Goal: Task Accomplishment & Management: Manage account settings

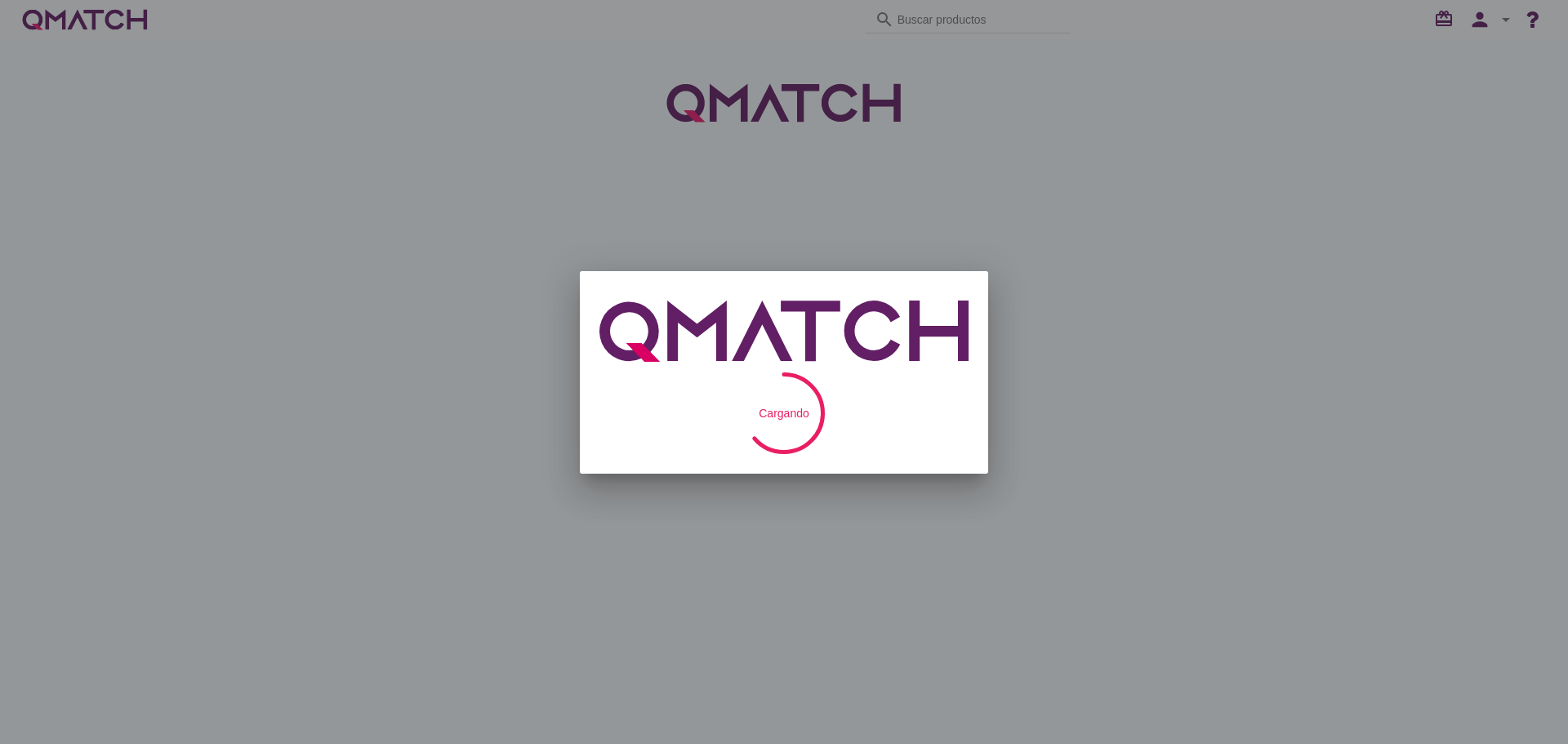
click at [894, 316] on div "QMatch logo" at bounding box center [784, 331] width 369 height 82
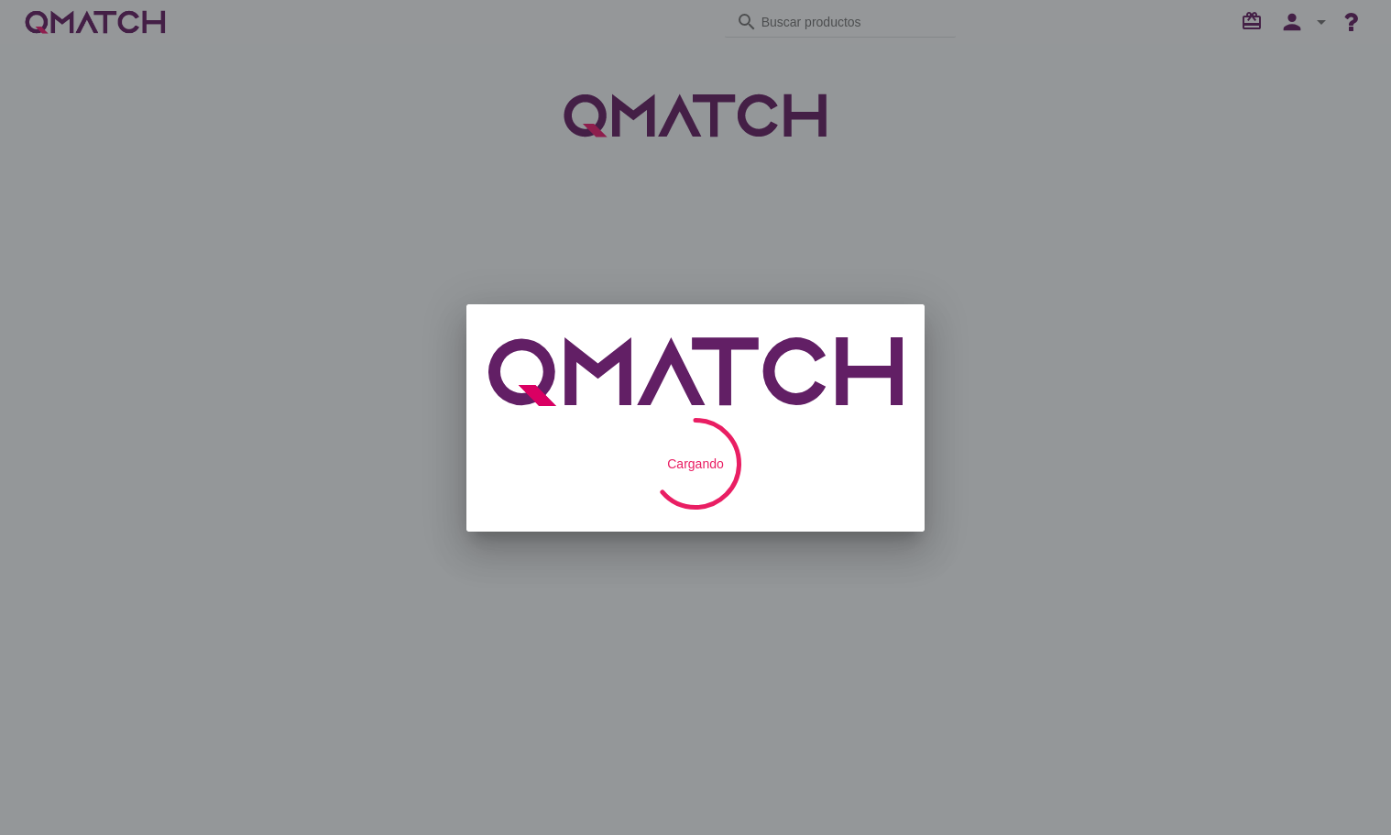
click at [1390, 162] on div at bounding box center [695, 417] width 1391 height 835
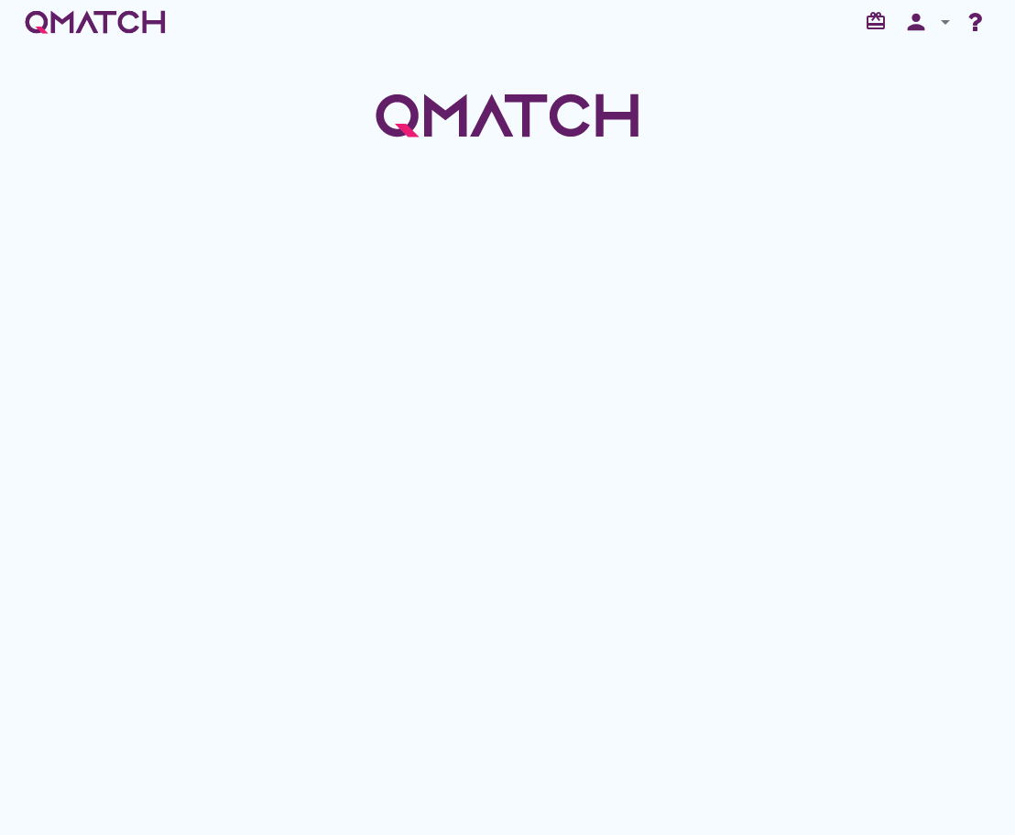
click at [935, 27] on icon "arrow_drop_down" at bounding box center [945, 22] width 22 height 22
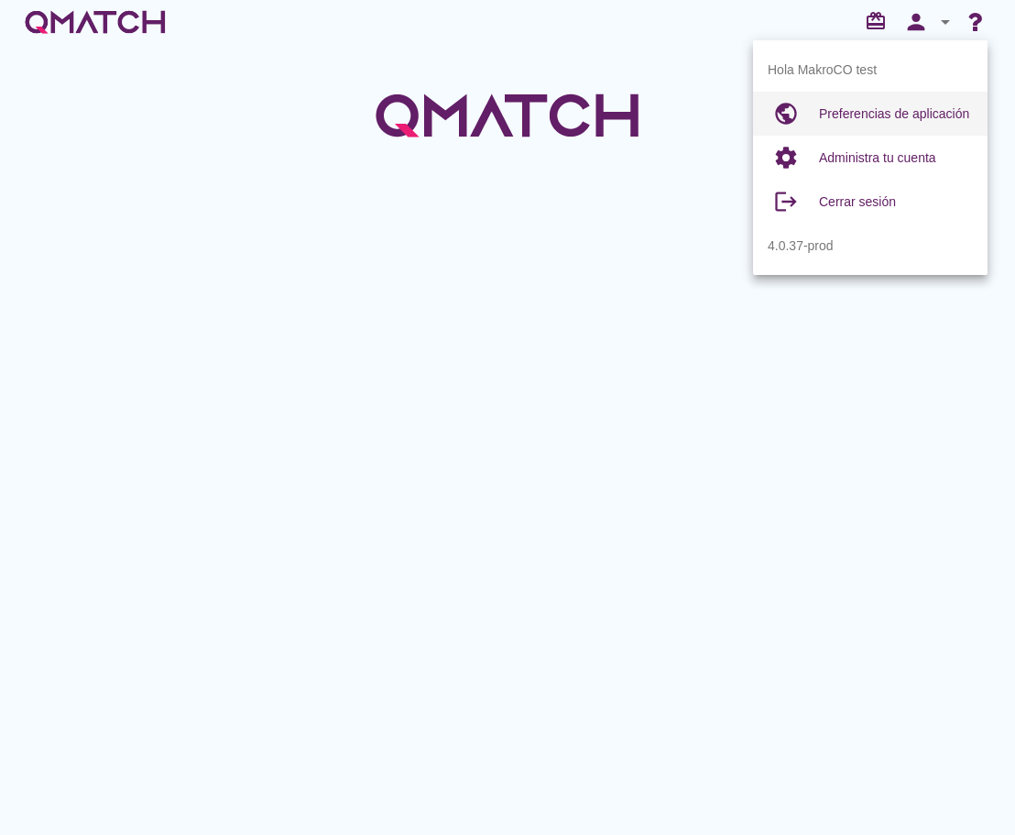
click at [882, 102] on div "Preferencias de aplicación" at bounding box center [896, 114] width 154 height 44
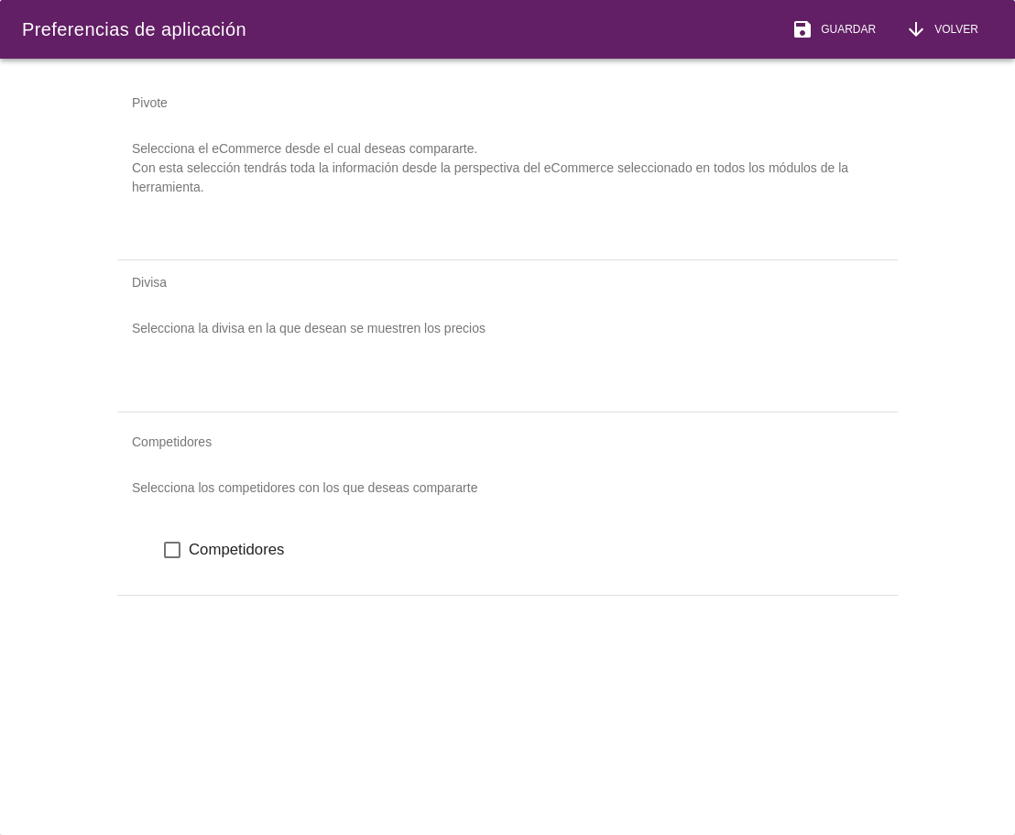
click at [169, 545] on icon "check_box_outline_blank" at bounding box center [172, 550] width 22 height 22
click at [754, 360] on div "Divisa Selecciona la divisa en la que desean se muestren los precios" at bounding box center [507, 335] width 781 height 151
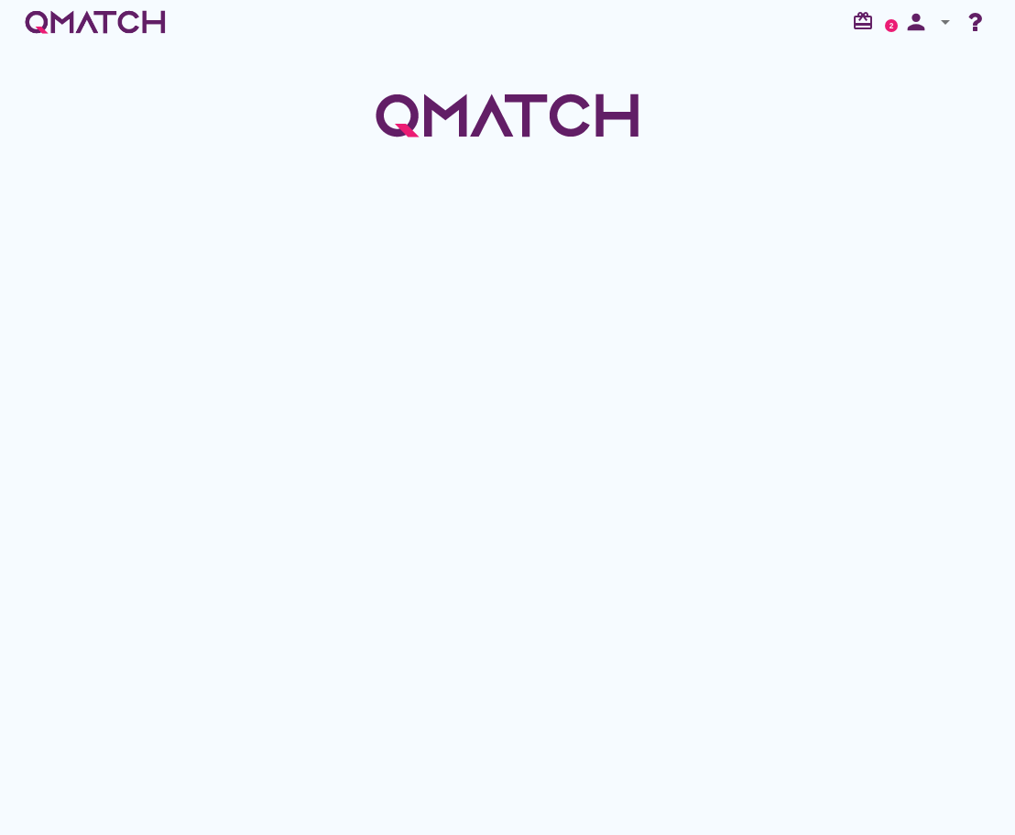
drag, startPoint x: 772, startPoint y: 138, endPoint x: 858, endPoint y: 54, distance: 120.5
click at [781, 129] on div at bounding box center [507, 105] width 1015 height 123
click at [928, 14] on icon "person" at bounding box center [916, 22] width 37 height 26
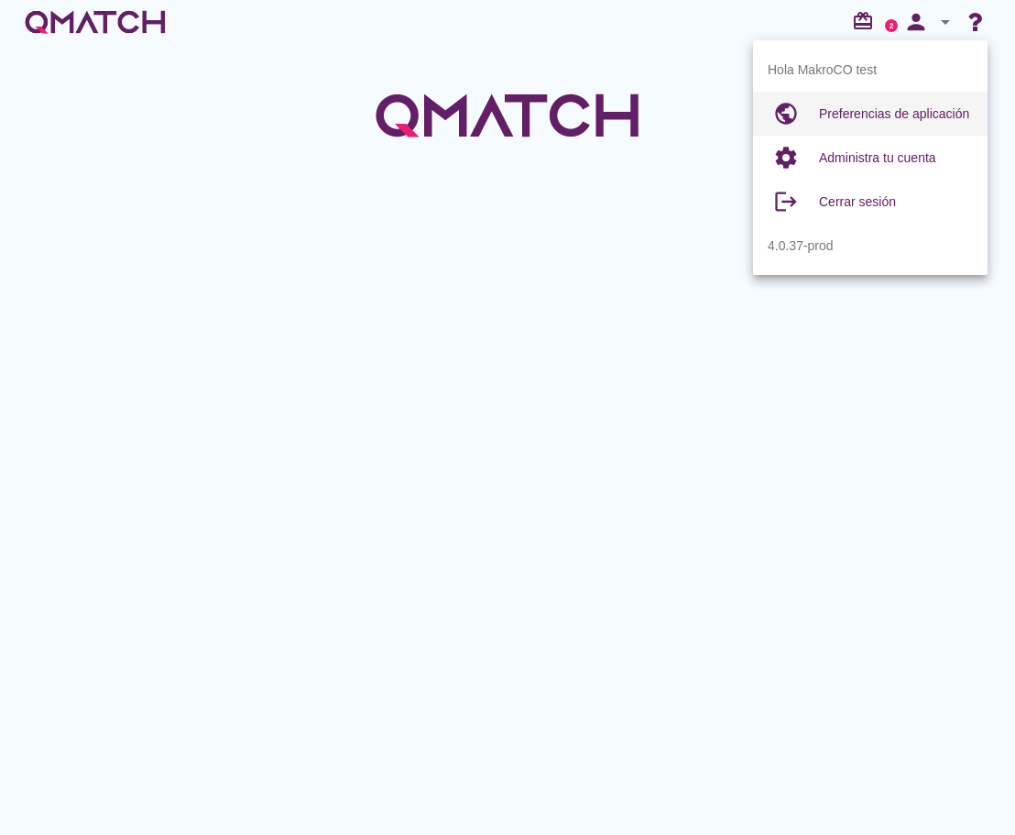
click at [901, 105] on div "Preferencias de aplicación" at bounding box center [896, 114] width 154 height 22
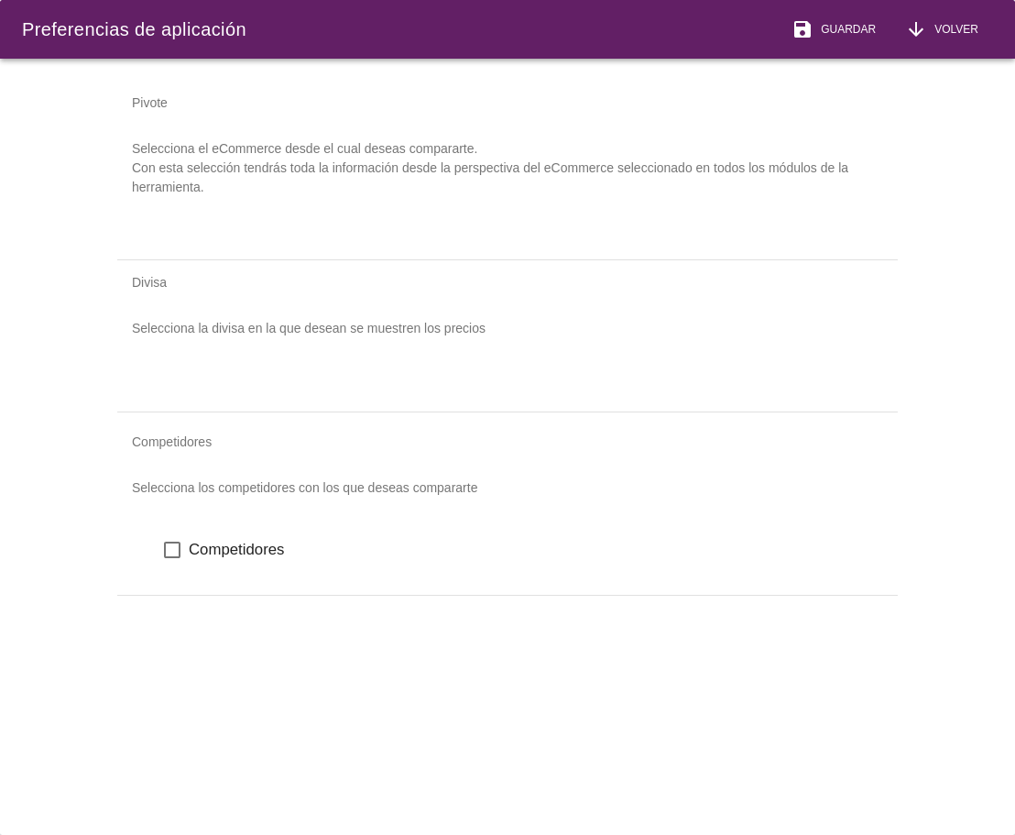
click at [168, 554] on icon "check_box_outline_blank" at bounding box center [172, 550] width 22 height 22
click at [173, 554] on icon "check_box" at bounding box center [172, 550] width 22 height 22
click at [400, 617] on div "Pivote Selecciona el eCommerce desde el cual deseas compararte. Con esta selecc…" at bounding box center [507, 338] width 824 height 559
click at [992, 27] on button "arrow_downward Volver" at bounding box center [941, 29] width 103 height 59
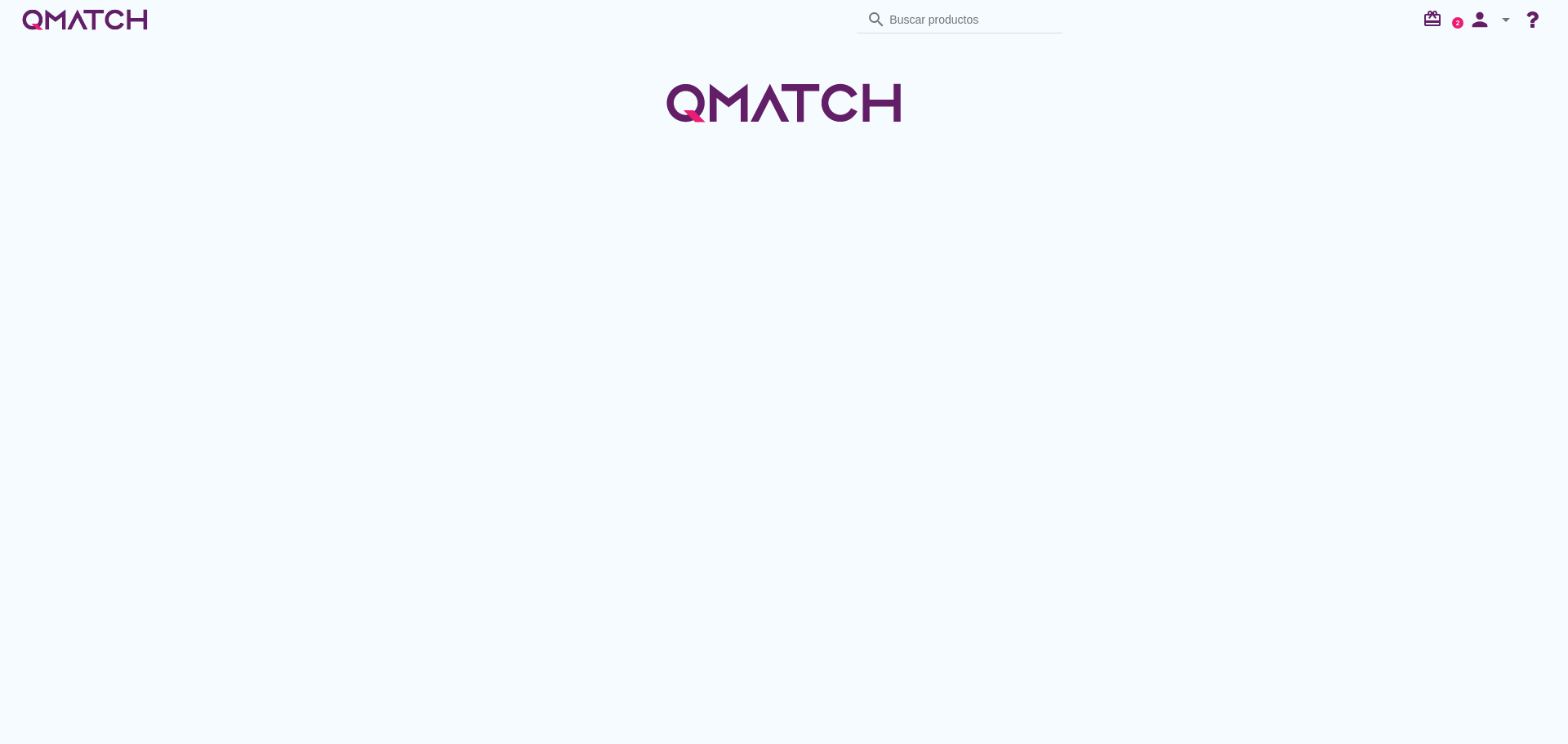
click at [904, 15] on icon "arrow_drop_down" at bounding box center [1506, 20] width 20 height 20
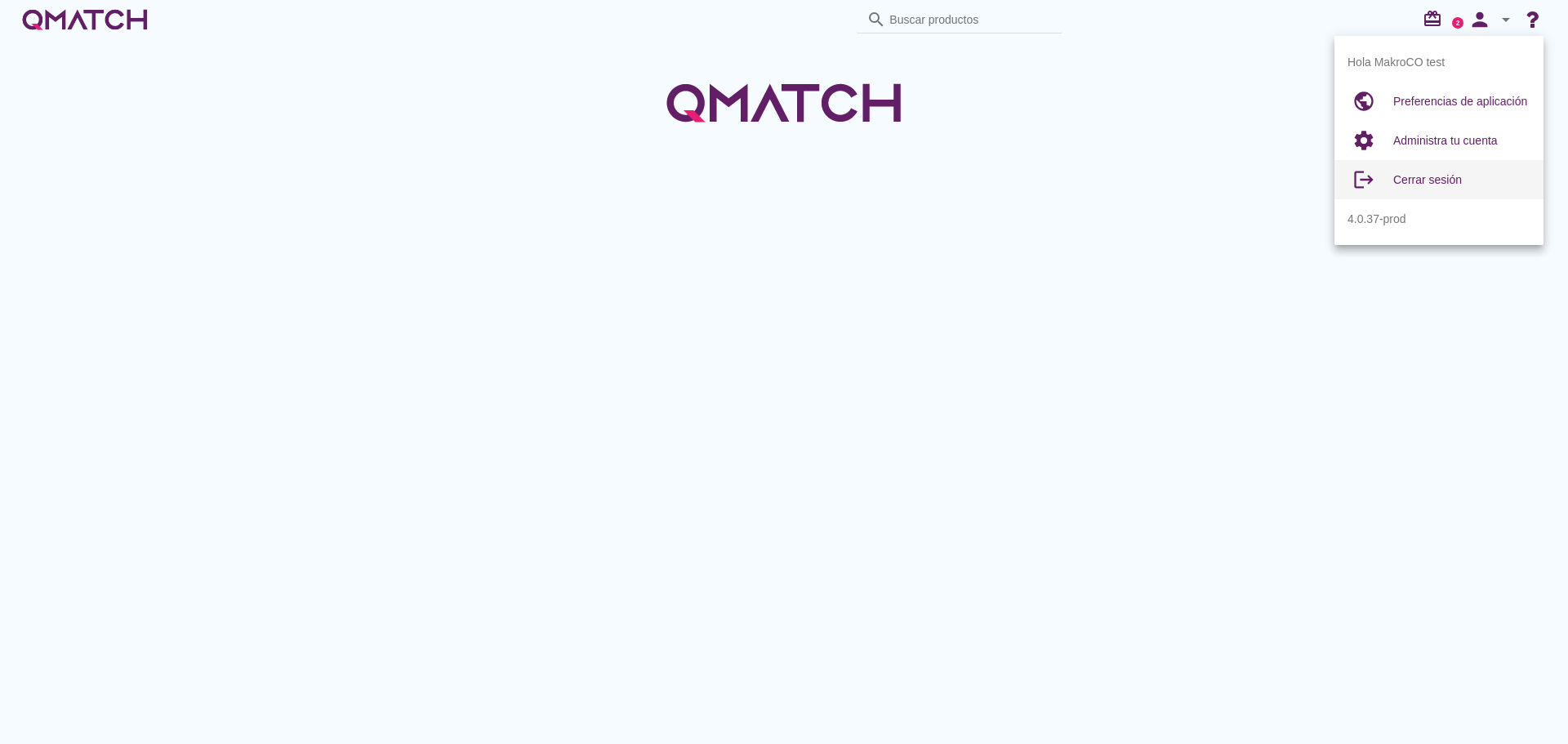
click at [904, 189] on div "Cerrar sesión" at bounding box center [1462, 180] width 137 height 20
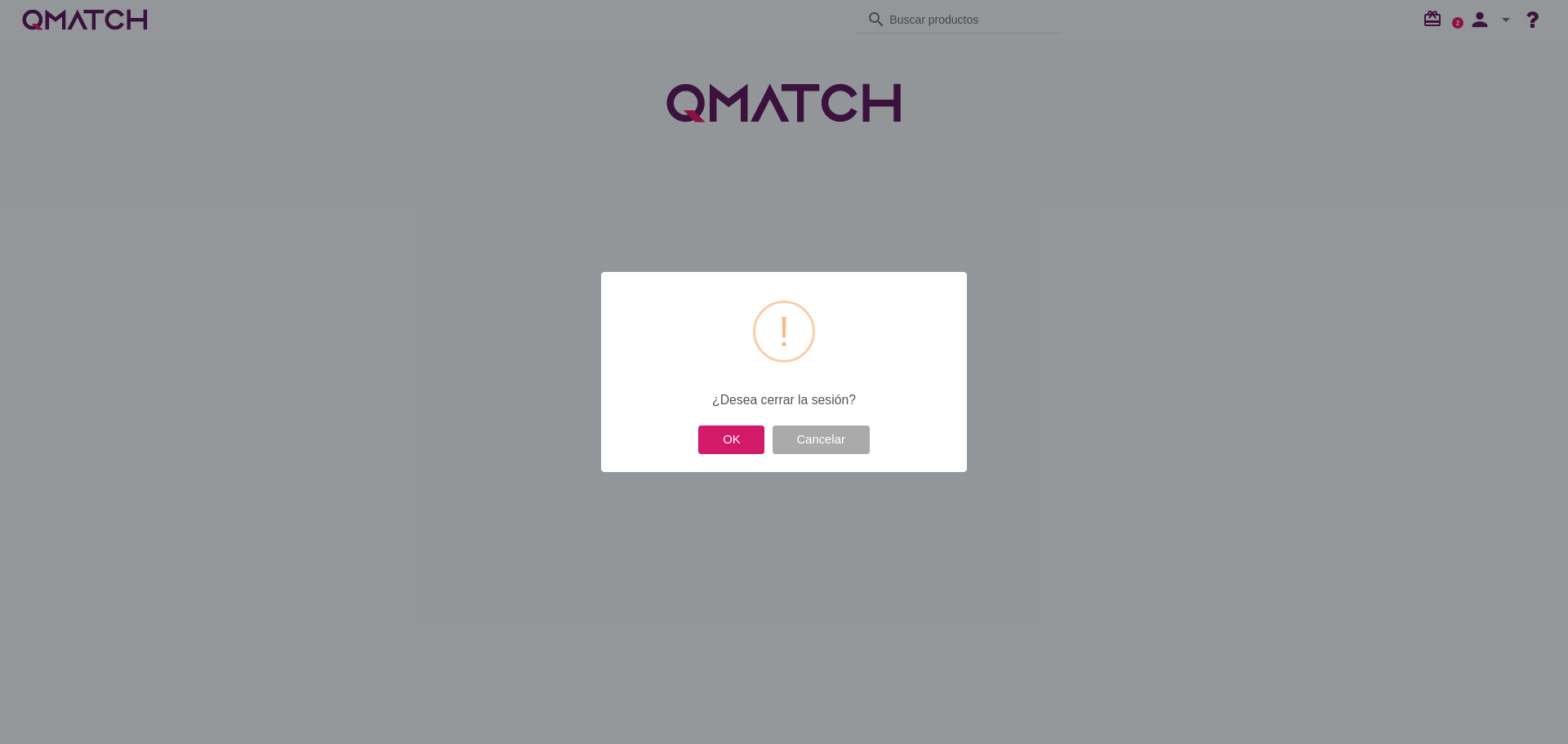
click at [729, 440] on button "OK" at bounding box center [731, 439] width 66 height 29
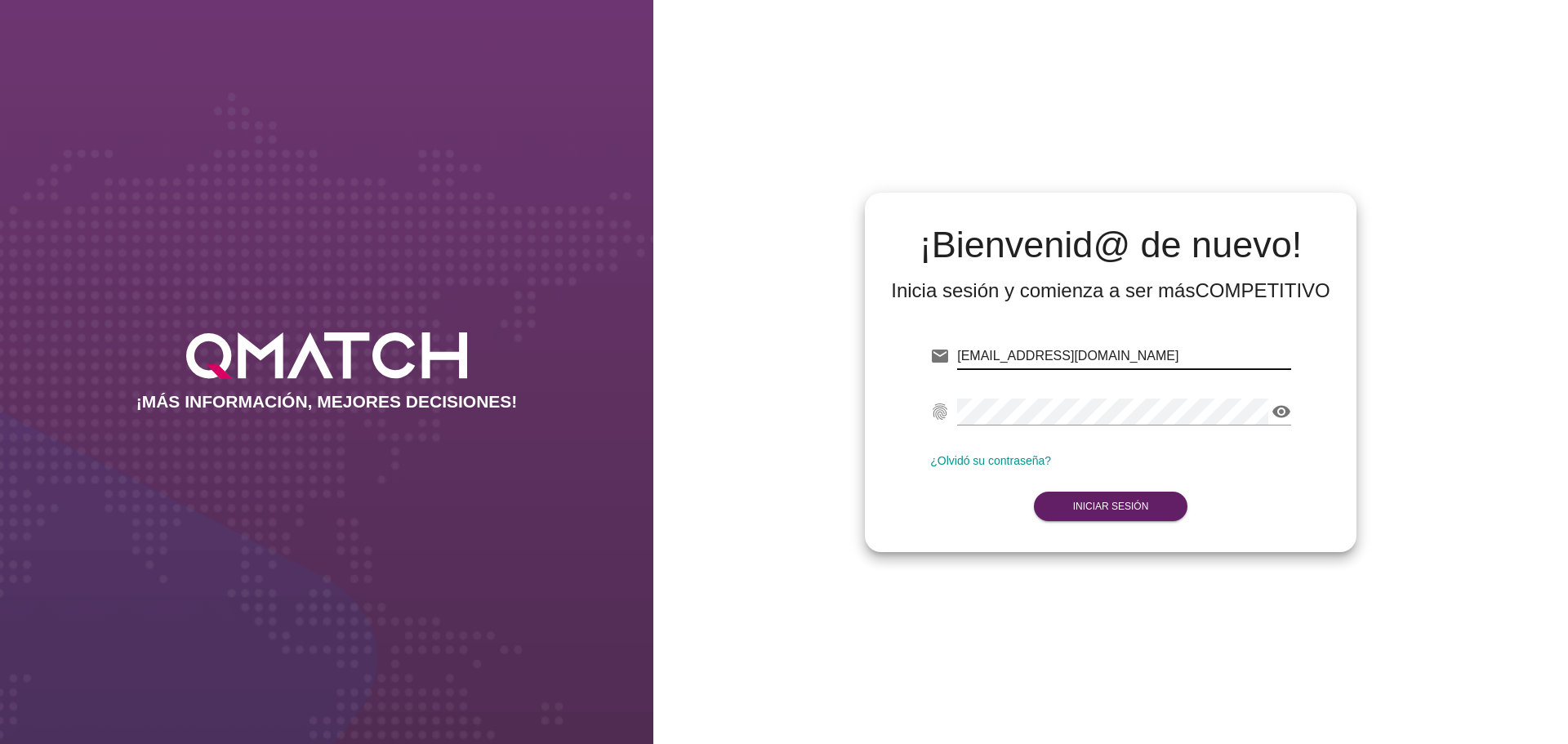
click at [1023, 360] on input "test@test.makro.com.co" at bounding box center [1124, 356] width 334 height 26
click at [1120, 501] on strong "Iniciar Sesión" at bounding box center [1111, 506] width 76 height 12
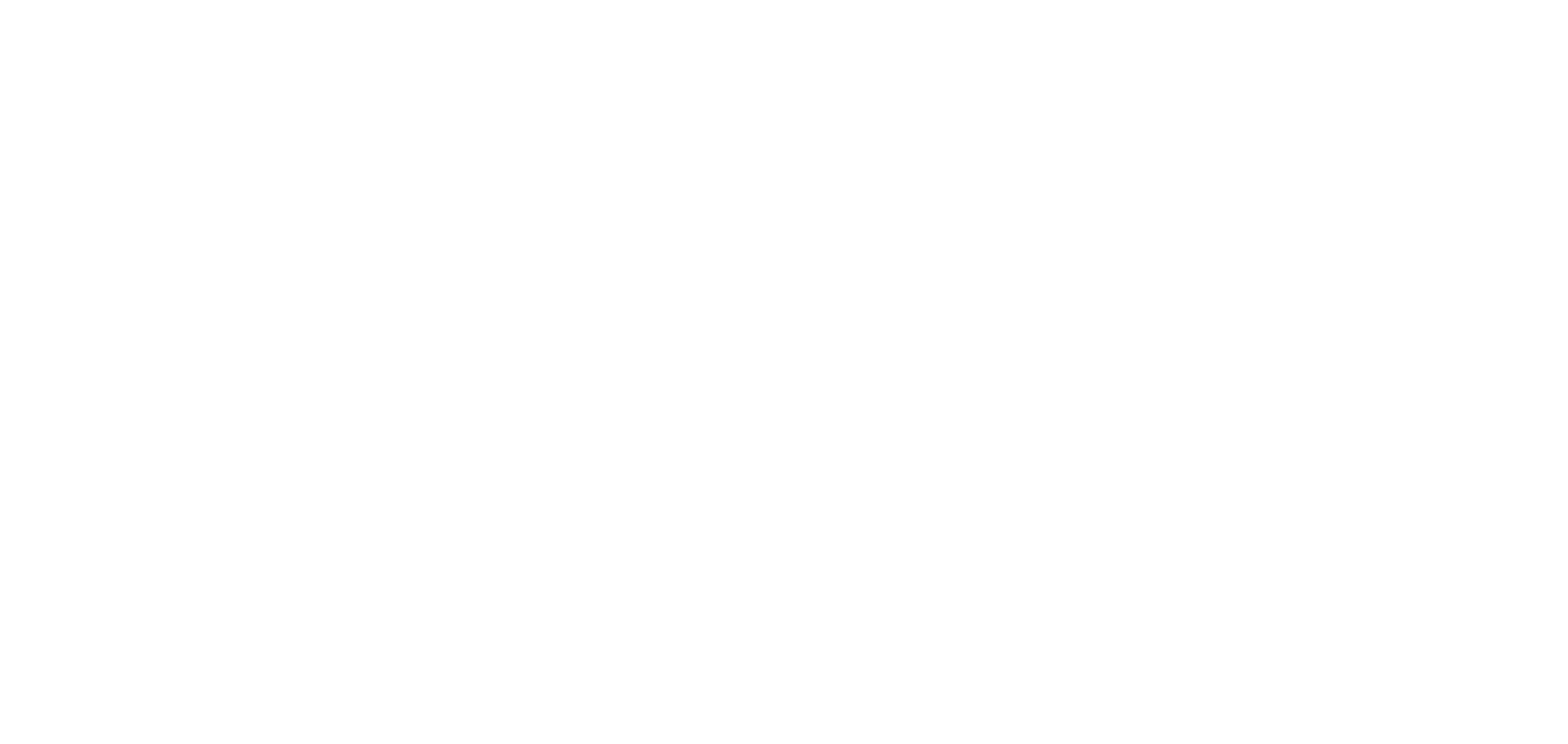
click at [1110, 505] on strong "Iniciar Sesión" at bounding box center [1111, 506] width 76 height 12
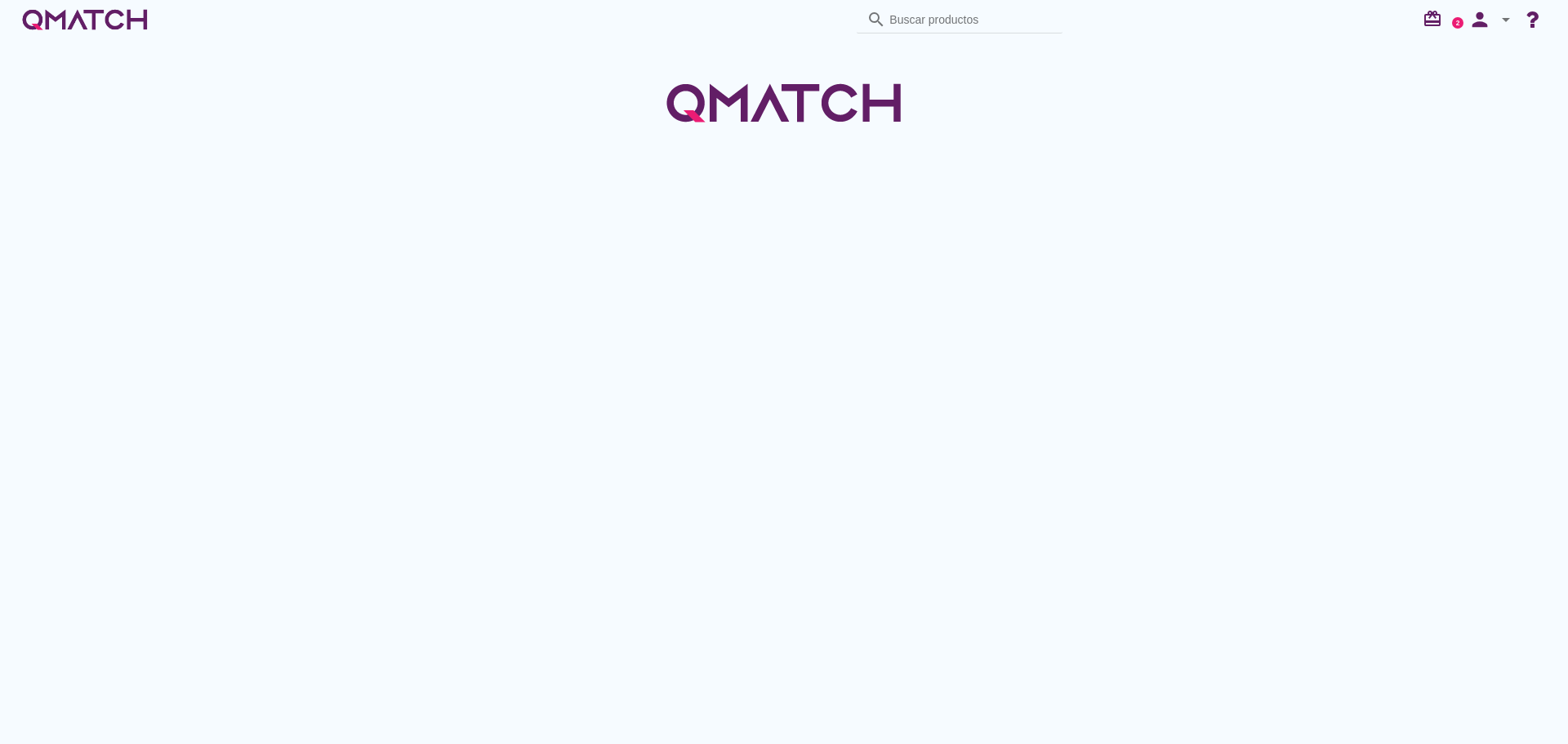
click at [1128, 141] on div at bounding box center [784, 94] width 1568 height 110
click at [1500, 24] on icon "arrow_drop_down" at bounding box center [1506, 20] width 20 height 20
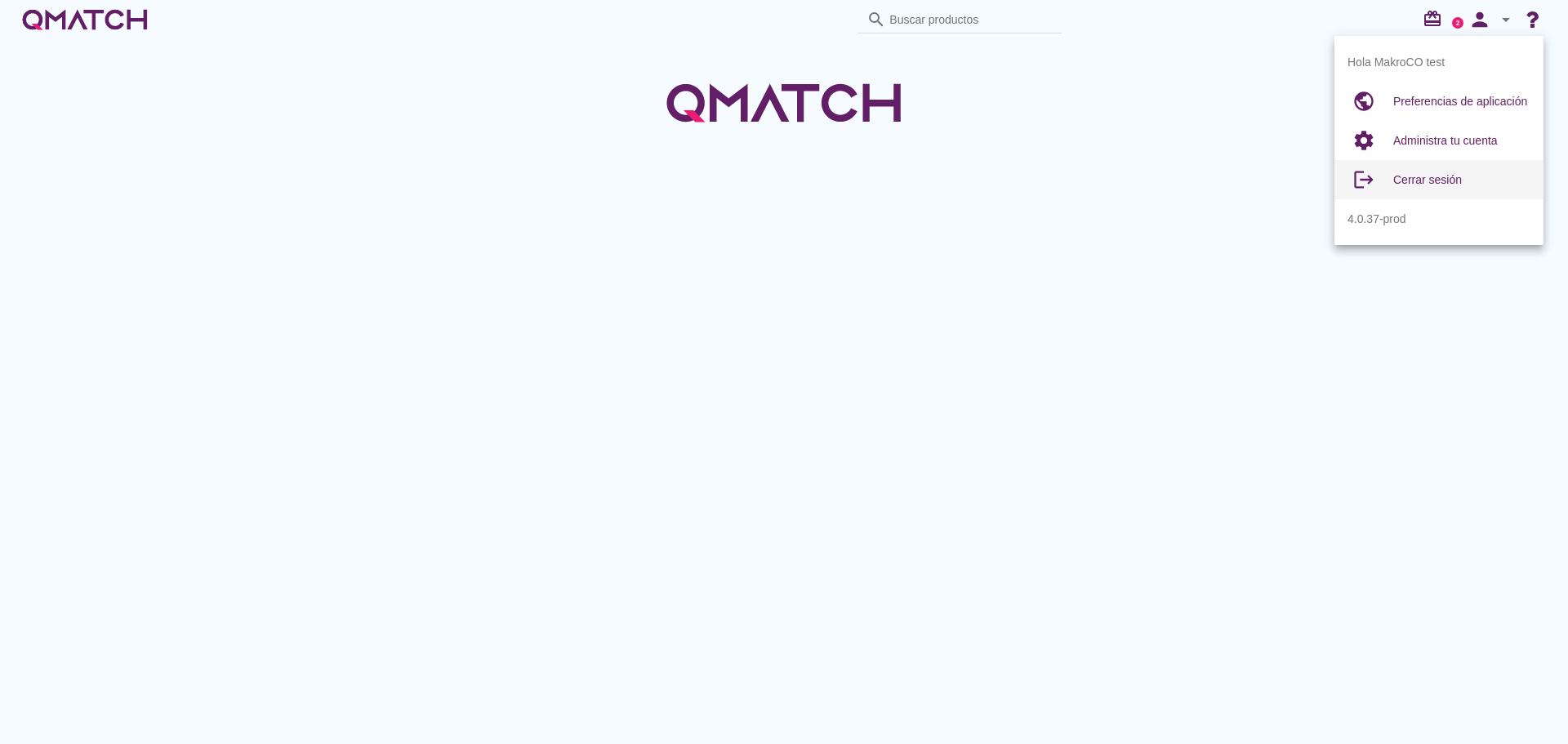
click at [1436, 188] on div "Cerrar sesión" at bounding box center [1462, 180] width 137 height 20
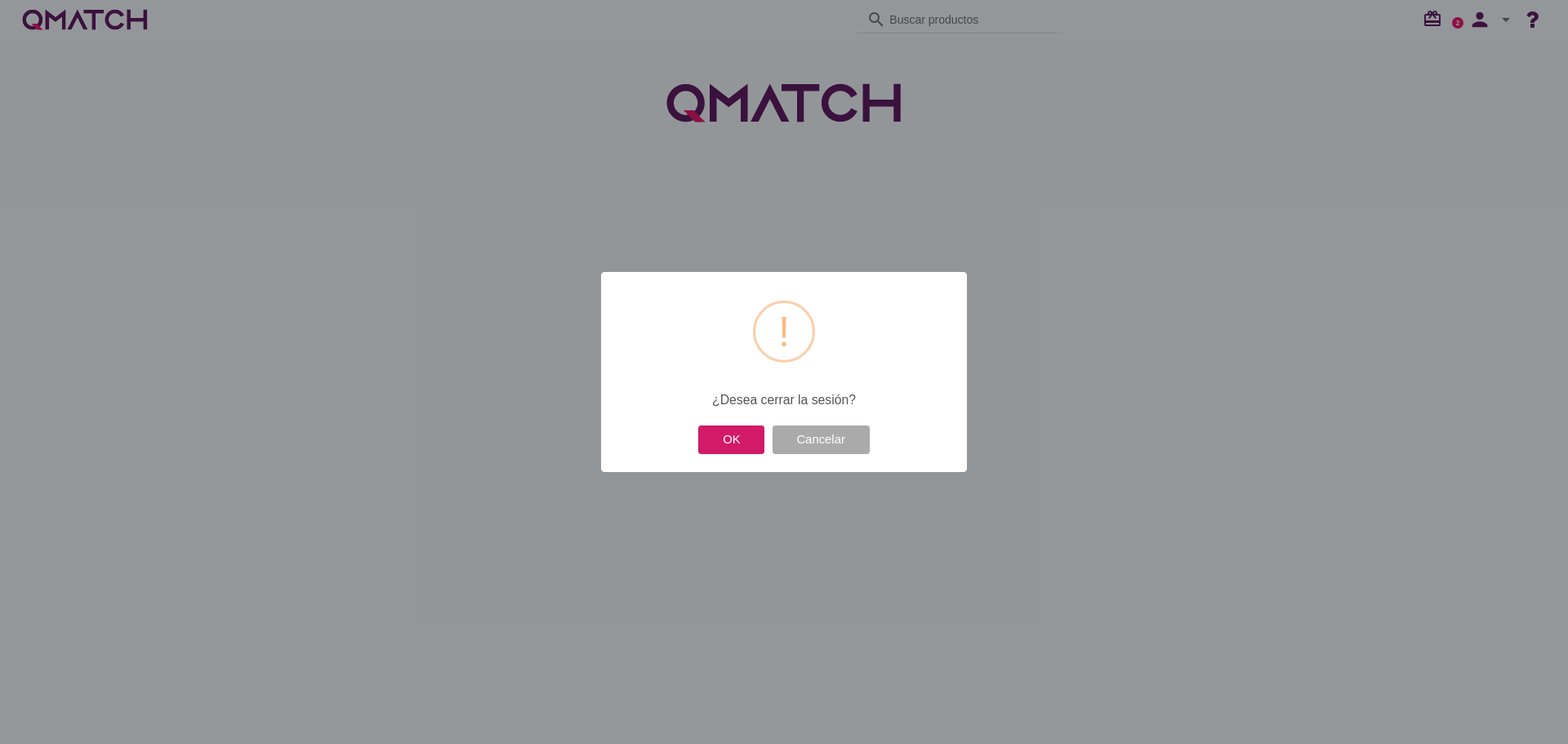
click at [713, 436] on button "OK" at bounding box center [731, 439] width 66 height 29
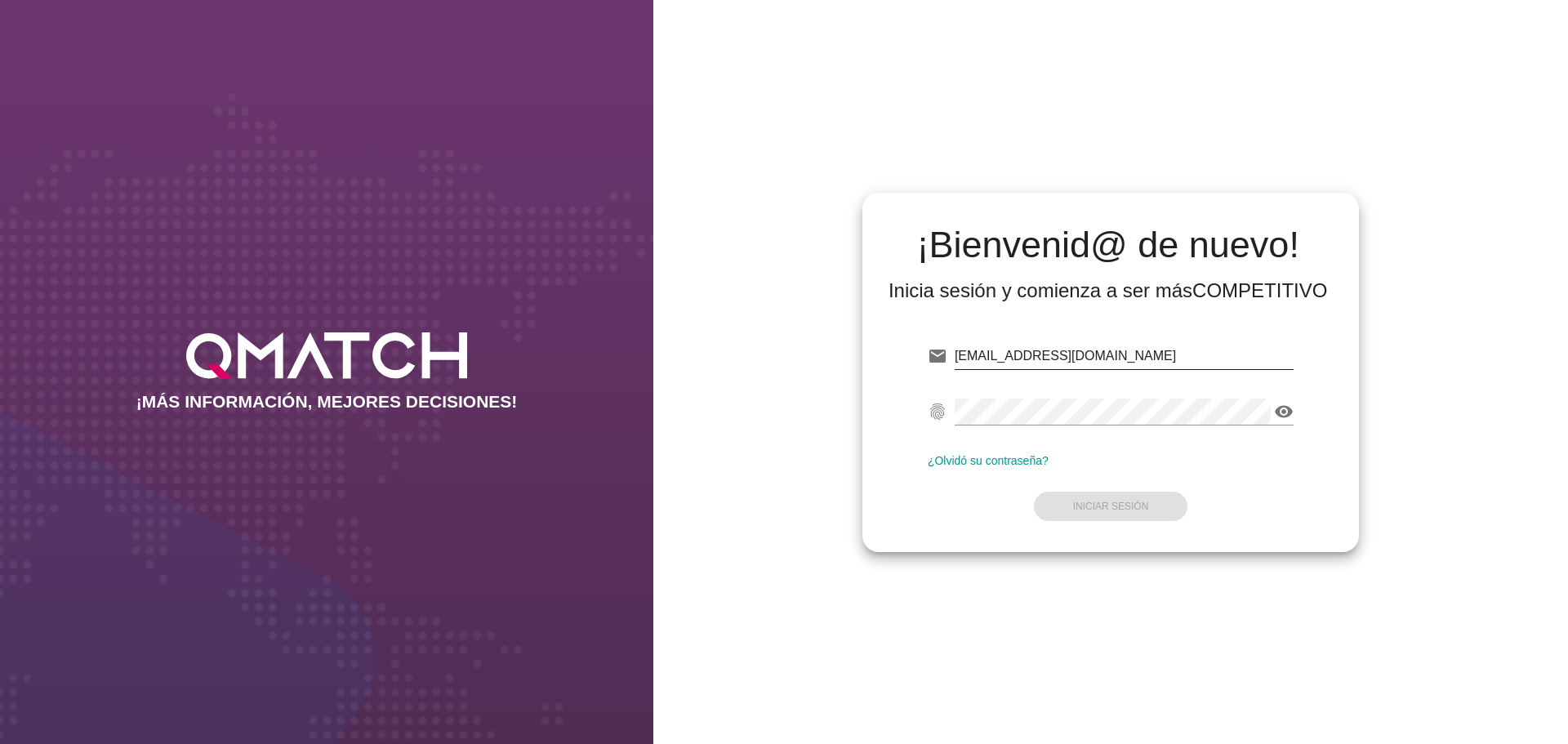
click at [1047, 355] on input "[EMAIL_ADDRESS][DOMAIN_NAME]" at bounding box center [1124, 356] width 339 height 26
type input "[EMAIL_ADDRESS][DOMAIN_NAME]"
